Goal: Task Accomplishment & Management: Manage account settings

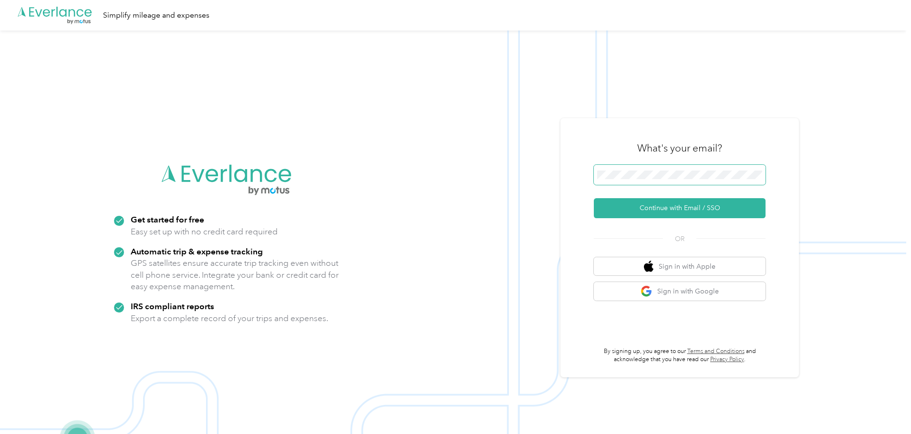
click at [605, 165] on span at bounding box center [680, 175] width 172 height 20
click at [661, 211] on button "Continue with Email / SSO" at bounding box center [680, 208] width 172 height 20
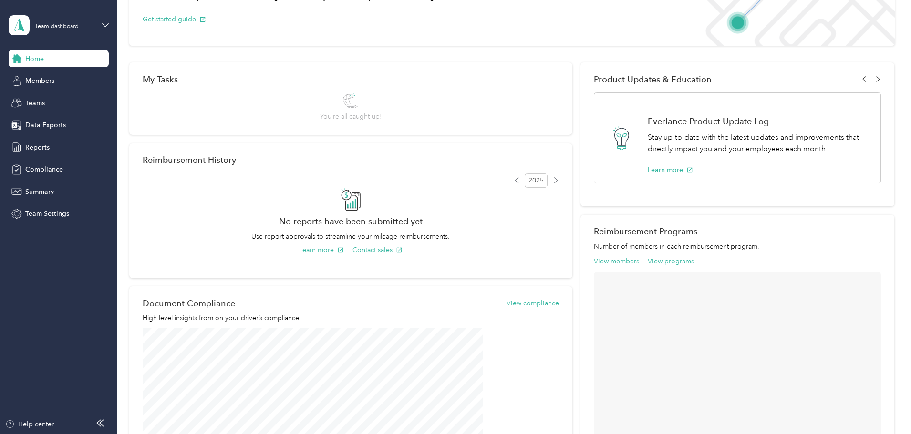
scroll to position [95, 0]
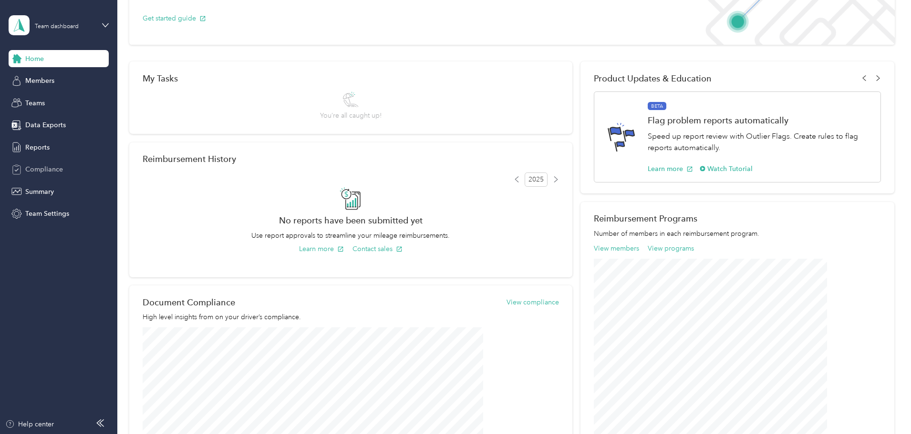
click at [42, 171] on span "Compliance" at bounding box center [44, 170] width 38 height 10
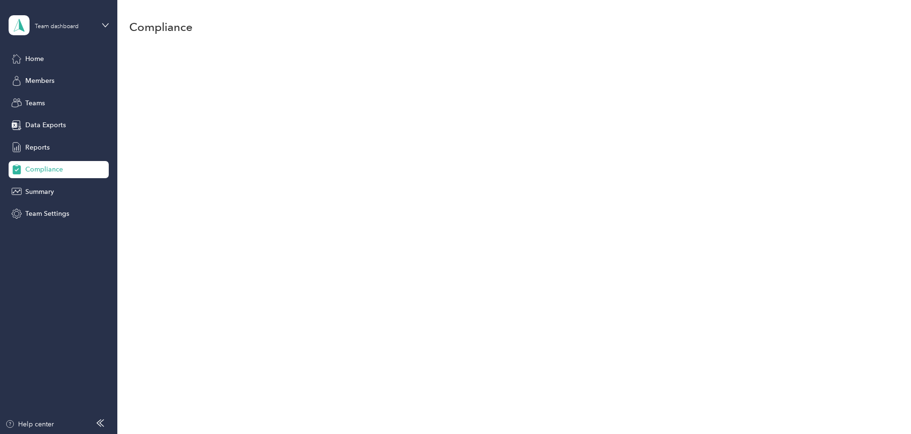
click at [283, 227] on div "Compliance" at bounding box center [511, 217] width 789 height 434
click at [43, 209] on span "Team Settings" at bounding box center [47, 214] width 44 height 10
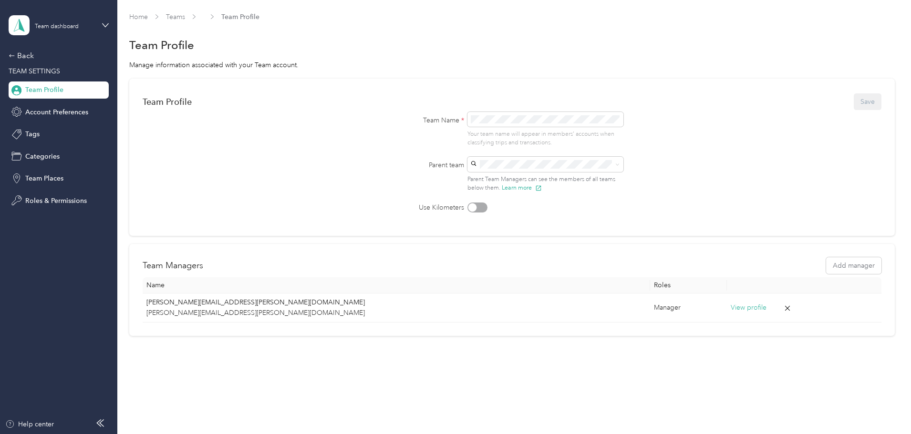
click at [8, 57] on aside "Team dashboard Back TEAM SETTINGS Team Profile Account Preferences Tags Categor…" at bounding box center [58, 217] width 117 height 434
click at [19, 56] on div "Back" at bounding box center [56, 55] width 95 height 11
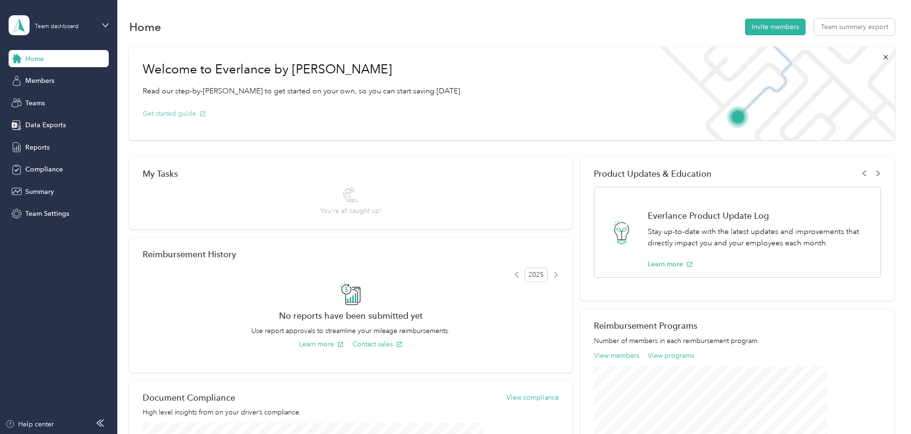
click at [206, 114] on button "Get started guide" at bounding box center [174, 114] width 63 height 10
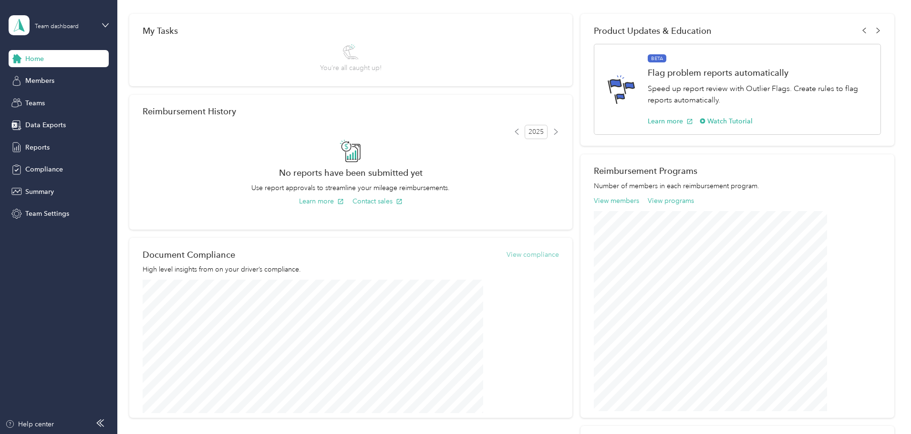
click at [529, 253] on button "View compliance" at bounding box center [532, 255] width 52 height 10
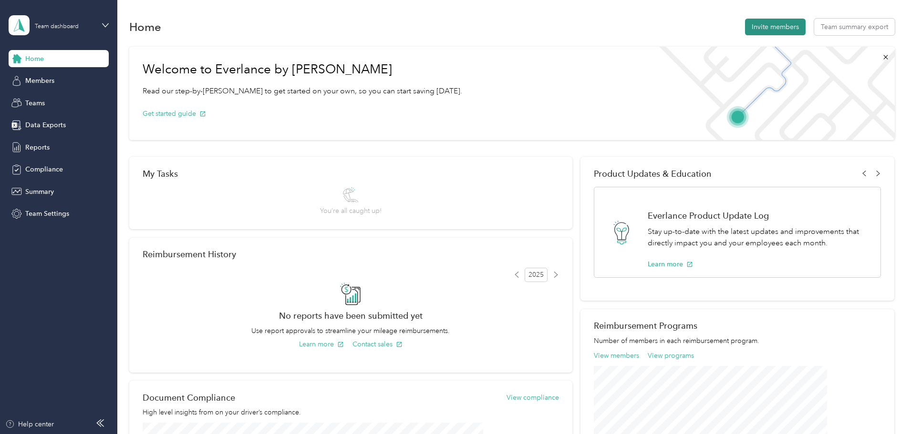
click at [745, 34] on button "Invite members" at bounding box center [775, 27] width 61 height 17
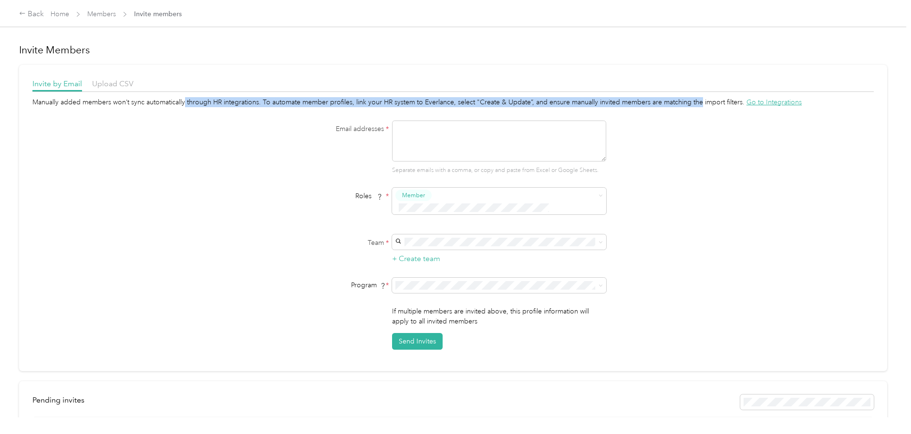
drag, startPoint x: 263, startPoint y: 100, endPoint x: 796, endPoint y: 103, distance: 533.7
click at [796, 103] on div "Invite by Email Upload CSV Manually added members won’t sync automatically thro…" at bounding box center [453, 218] width 868 height 307
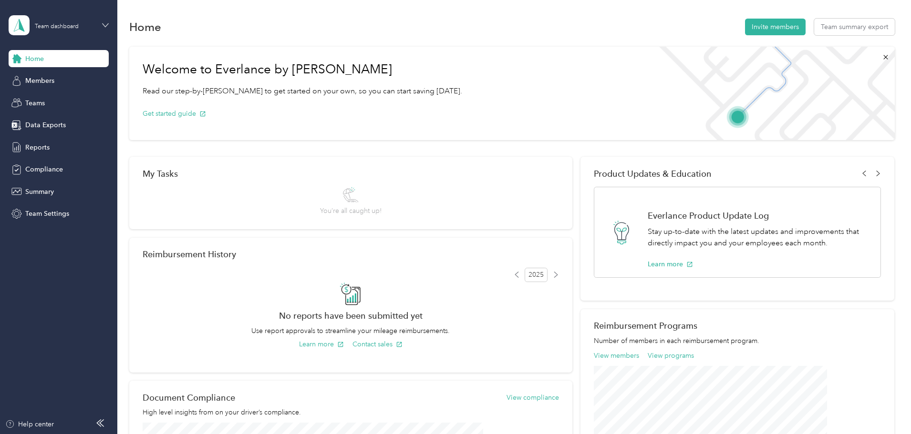
click at [104, 24] on icon at bounding box center [105, 25] width 7 height 7
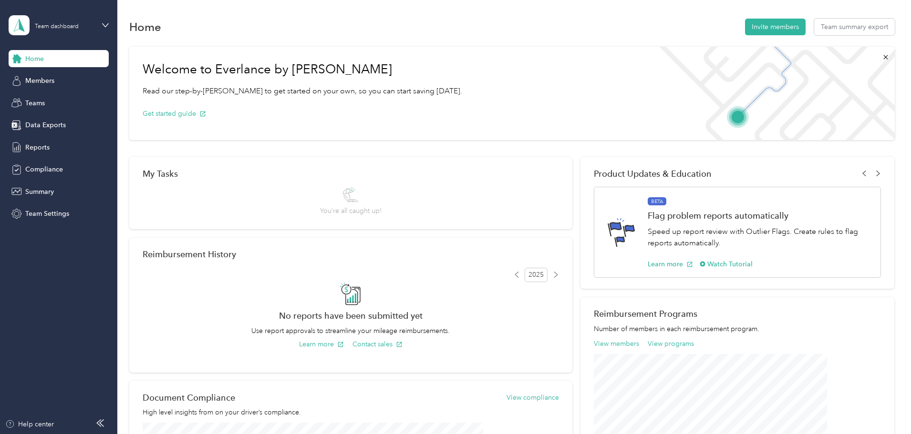
click at [434, 46] on div "Welcome to Everlance by Motus Read our step-by-step guide to get started on you…" at bounding box center [511, 340] width 765 height 596
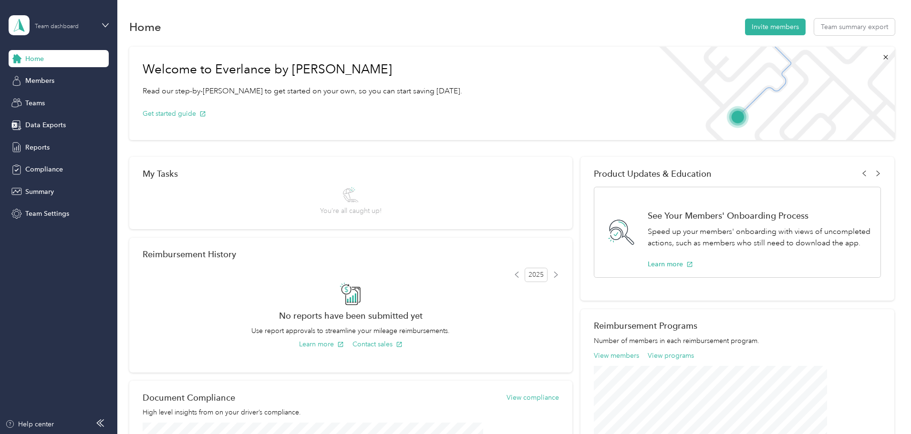
click at [74, 26] on div "Team dashboard" at bounding box center [57, 27] width 44 height 6
click at [64, 101] on div "Personal dashboard" at bounding box center [47, 100] width 60 height 10
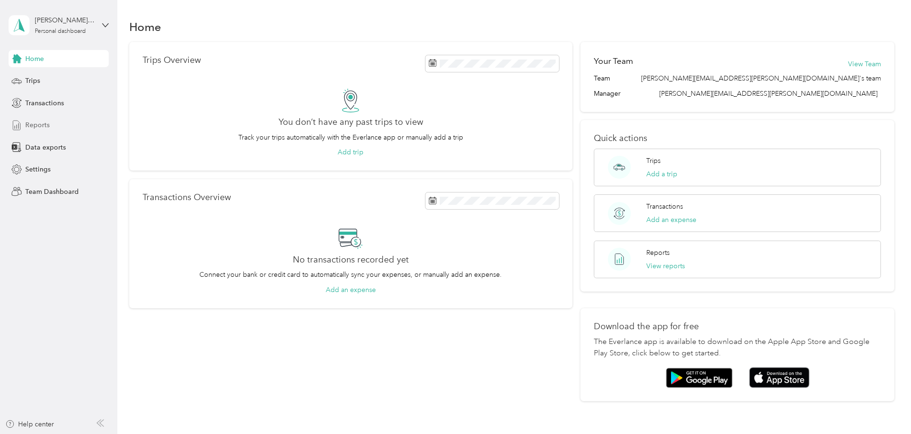
click at [43, 128] on span "Reports" at bounding box center [37, 125] width 24 height 10
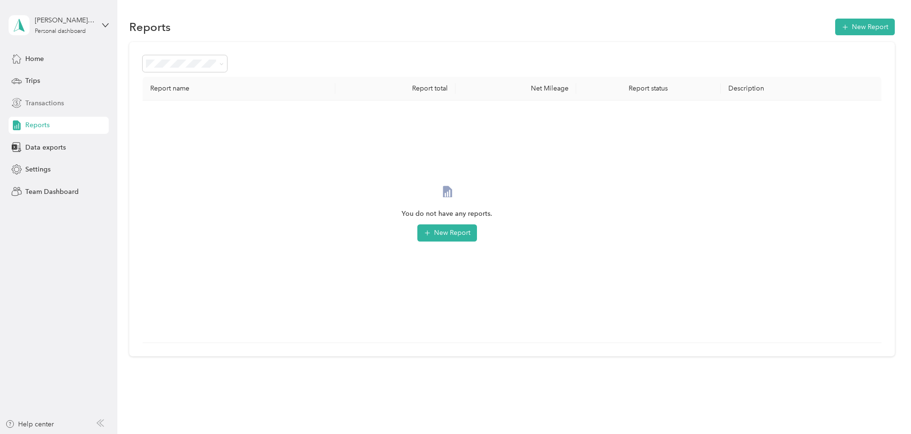
click at [46, 97] on div "Transactions" at bounding box center [59, 102] width 100 height 17
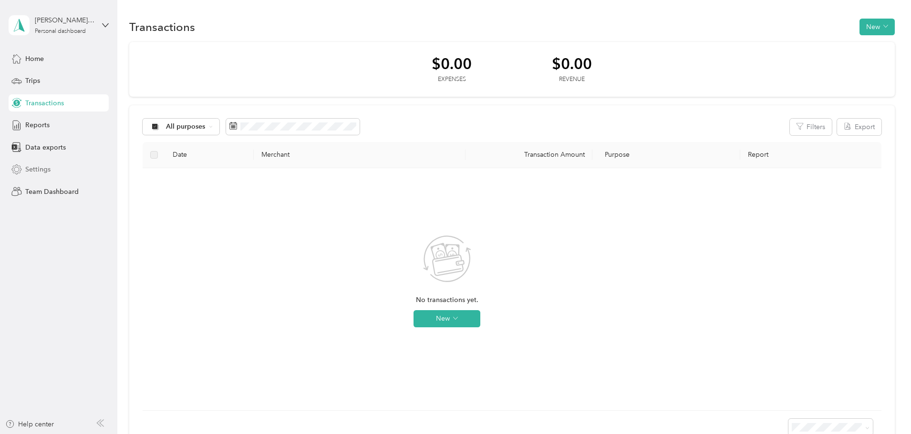
click at [42, 174] on span "Settings" at bounding box center [37, 170] width 25 height 10
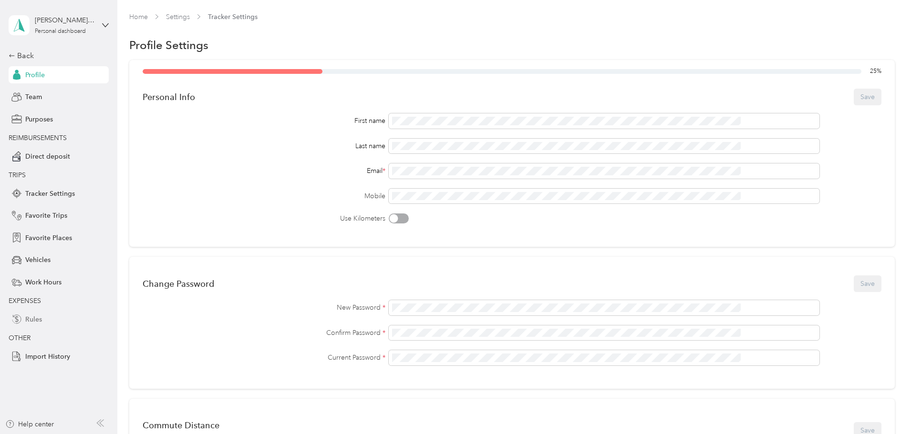
click at [32, 324] on span "Rules" at bounding box center [33, 320] width 17 height 10
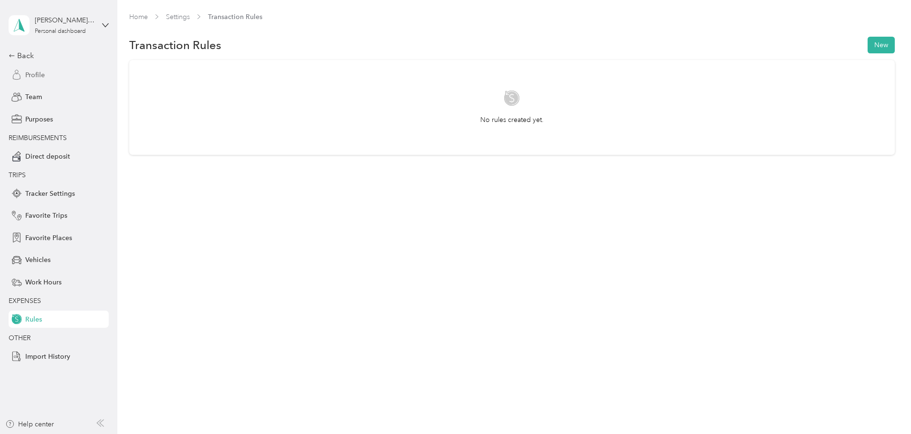
click at [34, 83] on div "Profile" at bounding box center [59, 74] width 100 height 17
click at [105, 423] on div "Help center" at bounding box center [58, 427] width 107 height 15
click at [97, 424] on icon at bounding box center [100, 424] width 8 height 8
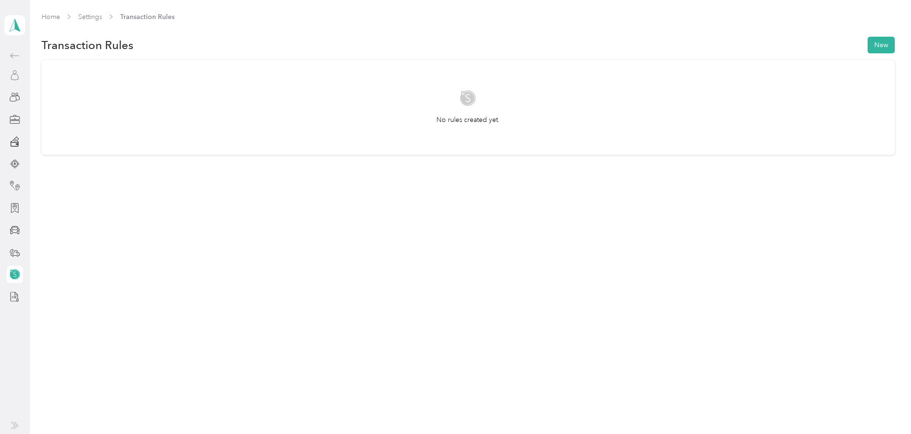
click at [17, 72] on icon at bounding box center [15, 75] width 10 height 10
